Goal: Book appointment/travel/reservation

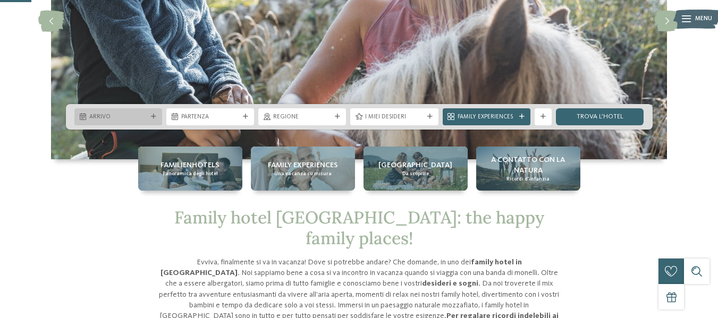
click at [132, 119] on span "Arrivo" at bounding box center [118, 117] width 58 height 9
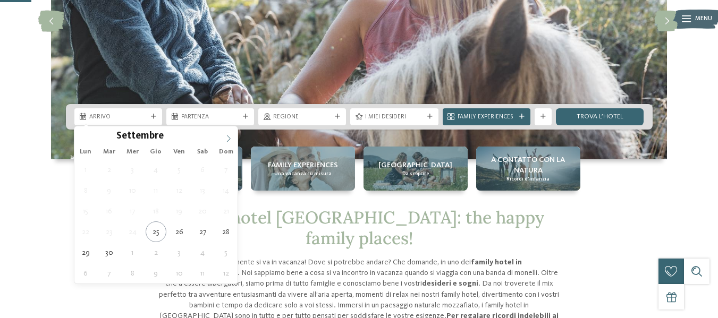
click at [226, 138] on icon at bounding box center [228, 138] width 7 height 7
type input "****"
click at [226, 138] on icon at bounding box center [228, 138] width 7 height 7
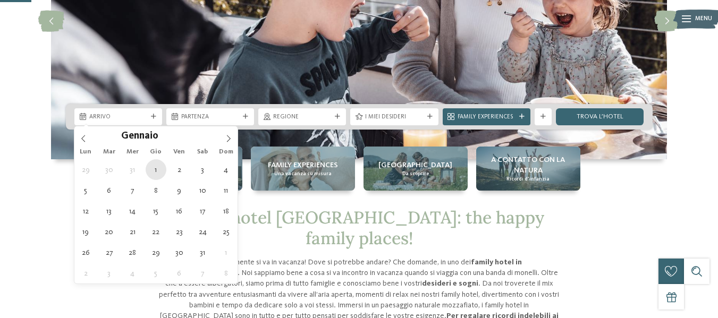
type div "[DATE]"
type input "****"
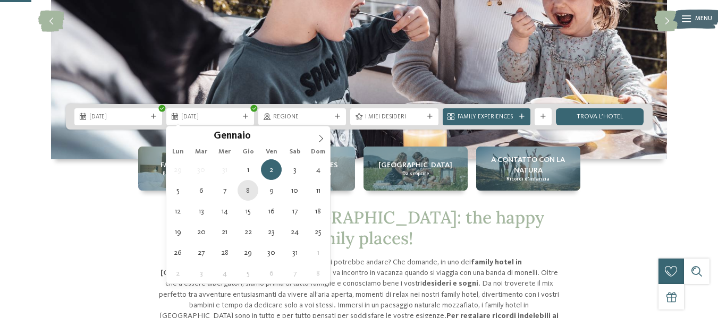
type div "[DATE]"
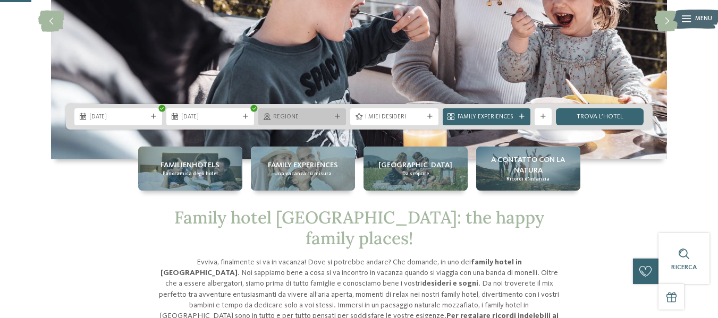
click at [323, 114] on span "Regione" at bounding box center [302, 117] width 58 height 9
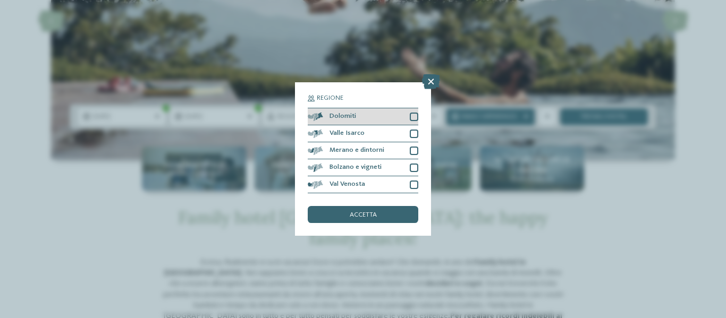
click at [411, 116] on div at bounding box center [414, 117] width 9 height 9
click at [412, 132] on div at bounding box center [414, 134] width 9 height 9
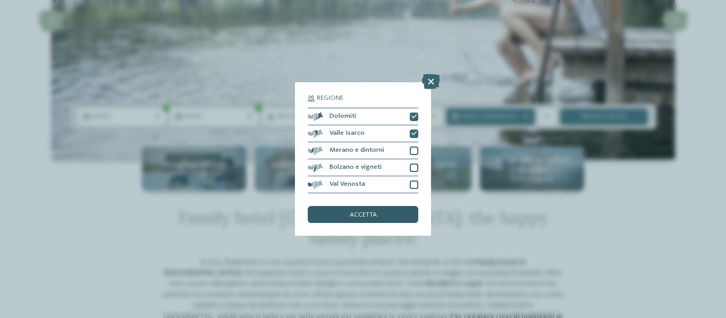
click at [366, 214] on span "accetta" at bounding box center [363, 215] width 27 height 7
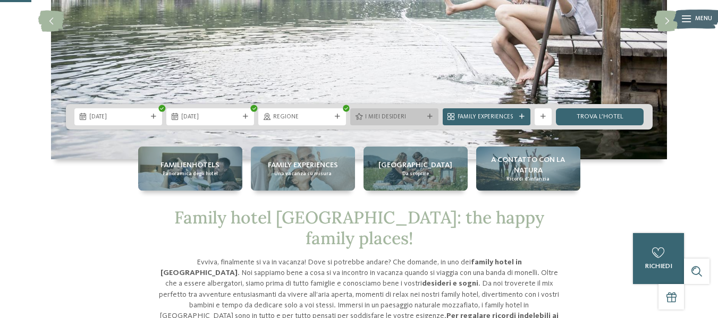
click at [399, 120] on span "I miei desideri" at bounding box center [394, 117] width 58 height 9
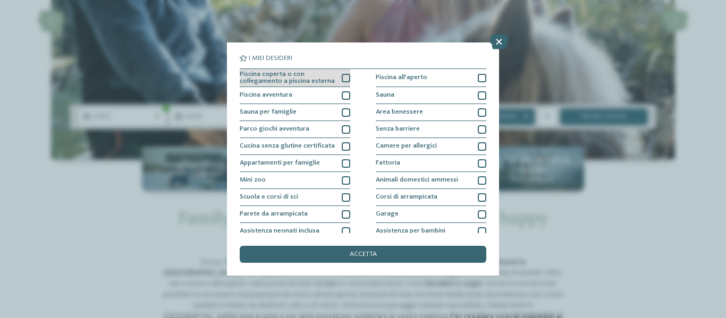
click at [345, 80] on div at bounding box center [346, 78] width 9 height 9
click at [342, 95] on div at bounding box center [346, 95] width 9 height 9
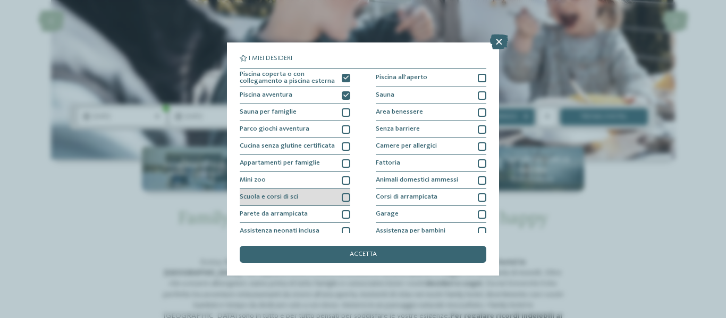
click at [343, 198] on div at bounding box center [346, 197] width 9 height 9
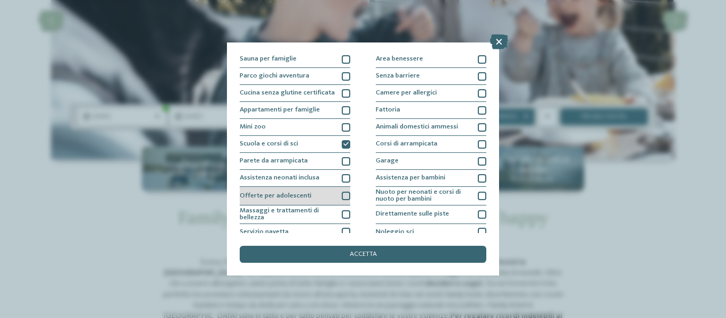
click at [346, 198] on div at bounding box center [346, 196] width 9 height 9
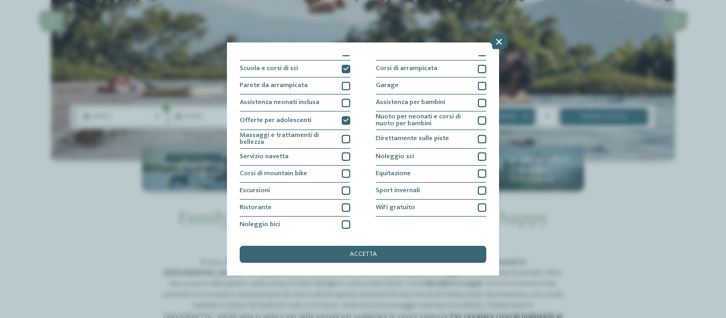
scroll to position [129, 0]
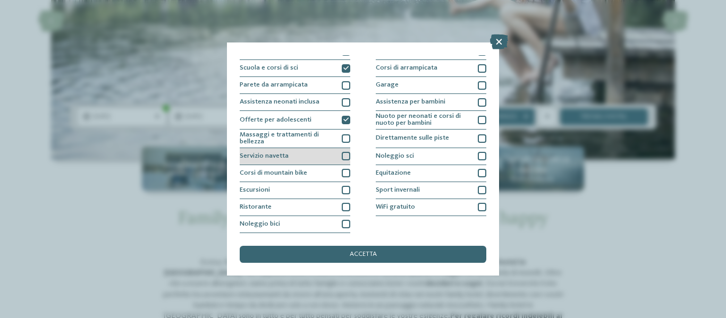
click at [342, 158] on div at bounding box center [346, 156] width 9 height 9
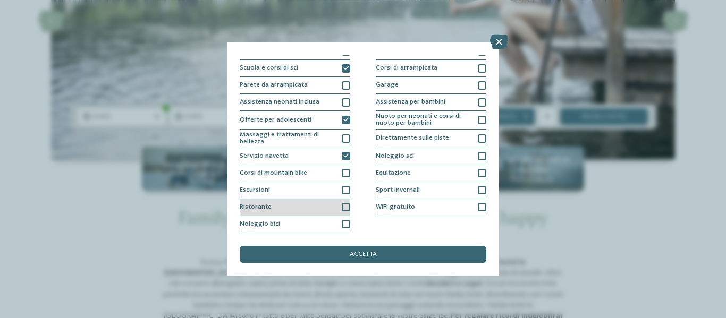
click at [345, 205] on div at bounding box center [346, 207] width 9 height 9
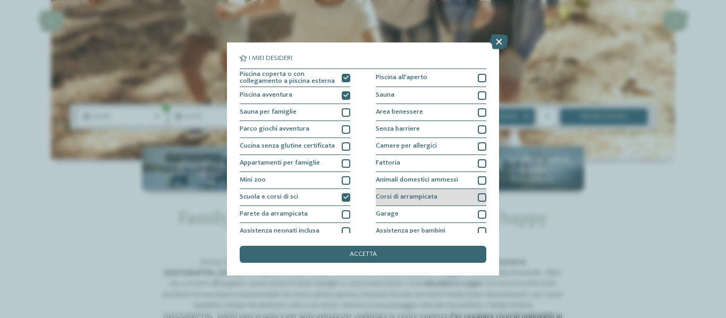
scroll to position [53, 0]
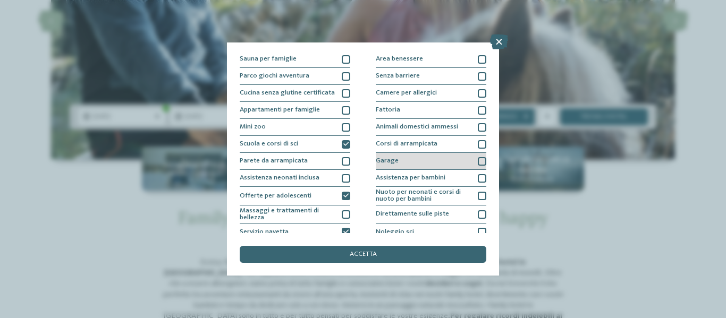
click at [478, 163] on div at bounding box center [482, 161] width 9 height 9
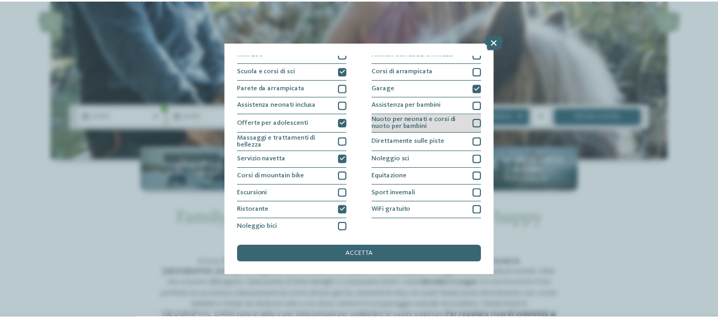
scroll to position [129, 0]
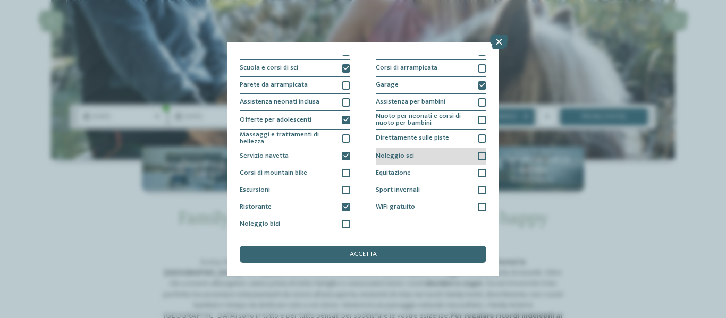
click at [478, 157] on div at bounding box center [482, 156] width 9 height 9
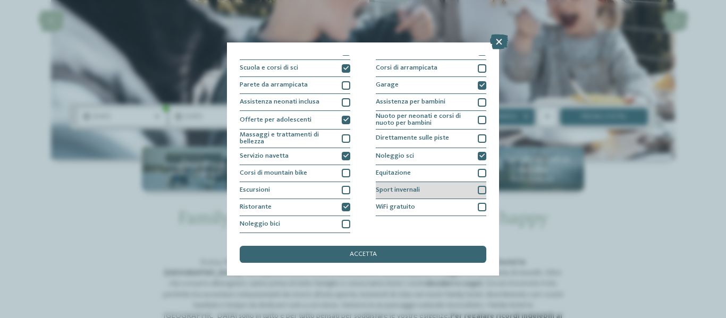
click at [478, 189] on div at bounding box center [482, 190] width 9 height 9
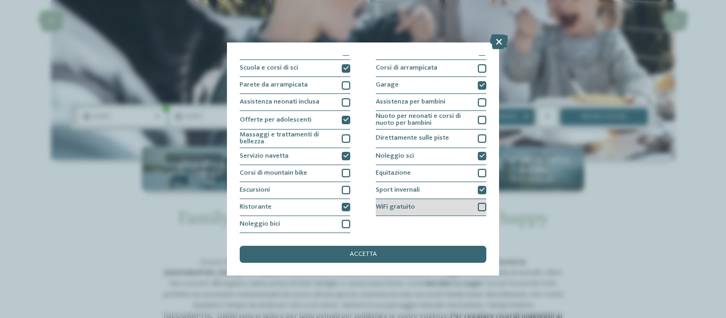
click at [478, 205] on div at bounding box center [482, 207] width 9 height 9
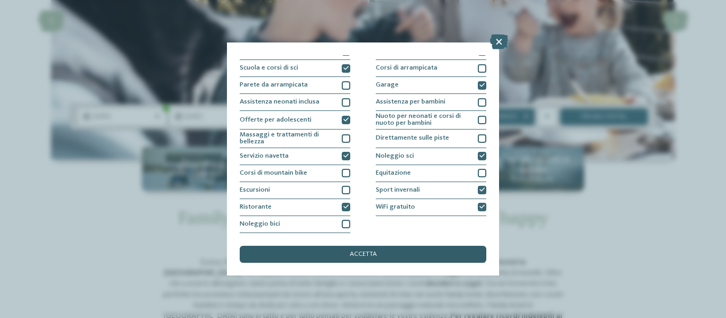
click at [396, 251] on div "accetta" at bounding box center [363, 254] width 247 height 17
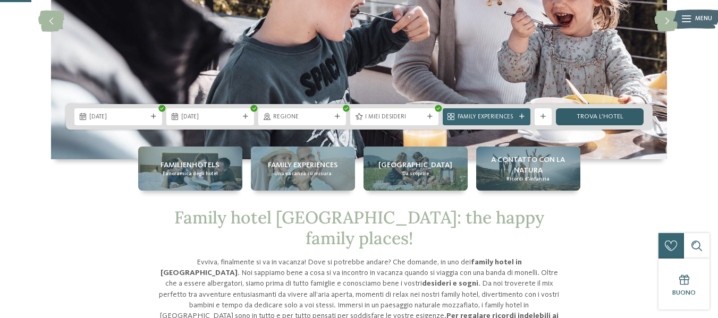
click at [612, 119] on link "trova l’hotel" at bounding box center [600, 116] width 88 height 17
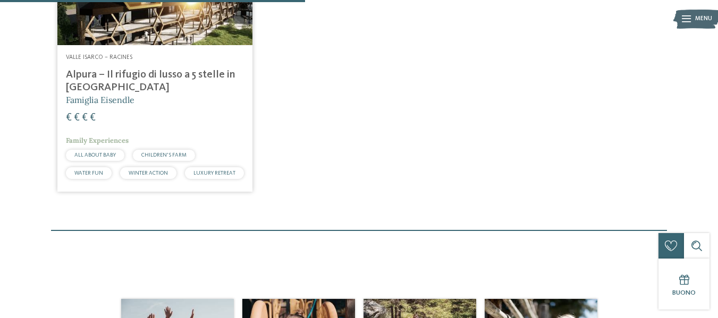
scroll to position [39, 0]
